Goal: Submit feedback/report problem

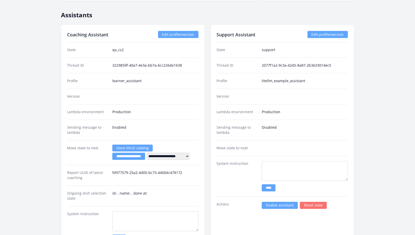
scroll to position [593, 0]
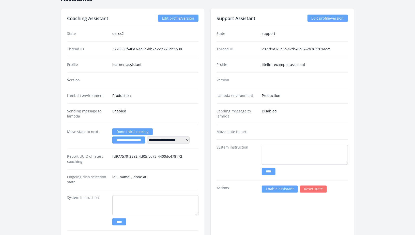
click at [289, 186] on link "Enable assistant" at bounding box center [280, 189] width 36 height 7
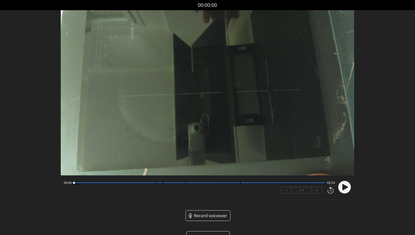
click at [343, 185] on icon at bounding box center [346, 187] width 6 height 6
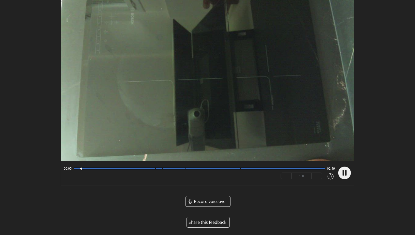
click at [154, 170] on div at bounding box center [200, 168] width 252 height 3
click at [240, 169] on div at bounding box center [213, 168] width 54 height 1
click at [347, 172] on icon at bounding box center [346, 172] width 1 height 5
click at [214, 218] on button "Share this feedback" at bounding box center [208, 222] width 43 height 11
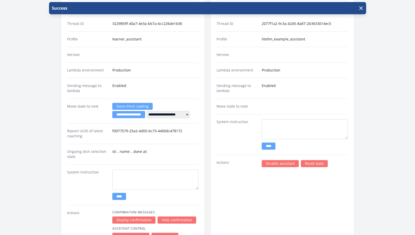
scroll to position [637, 0]
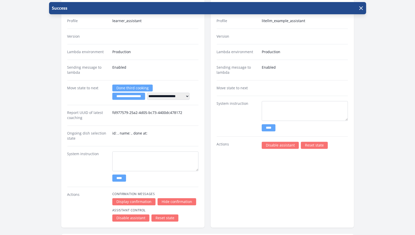
click at [274, 142] on link "Disable assistant" at bounding box center [280, 145] width 37 height 7
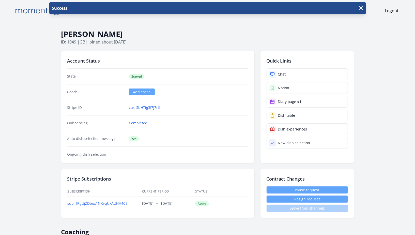
click at [272, 60] on h2 "Quick Links" at bounding box center [307, 60] width 81 height 7
click at [276, 74] on link "Chat" at bounding box center [307, 74] width 81 height 12
